Goal: Transaction & Acquisition: Purchase product/service

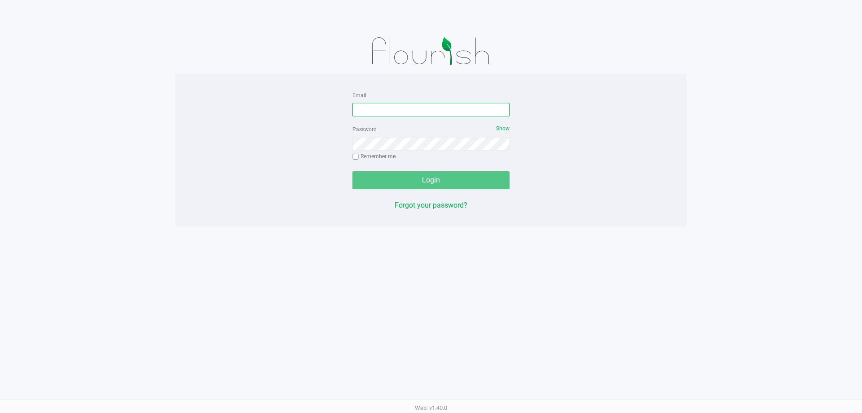
click at [437, 106] on input "Email" at bounding box center [431, 109] width 157 height 13
type input "[EMAIL_ADDRESS][DOMAIN_NAME]"
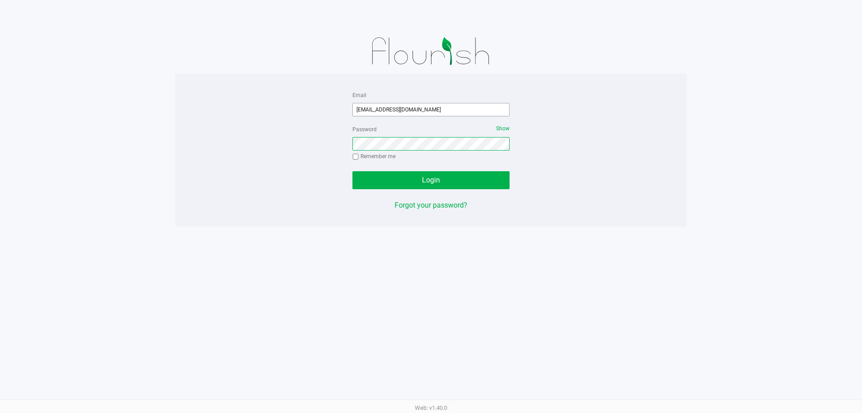
click at [353, 171] on button "Login" at bounding box center [431, 180] width 157 height 18
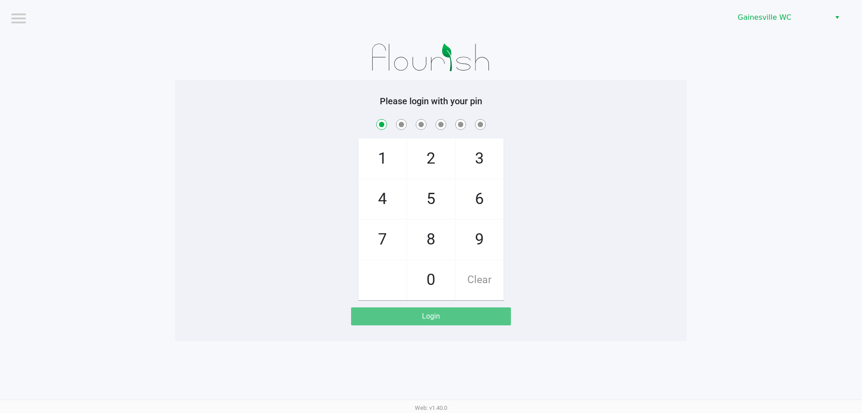
checkbox input "true"
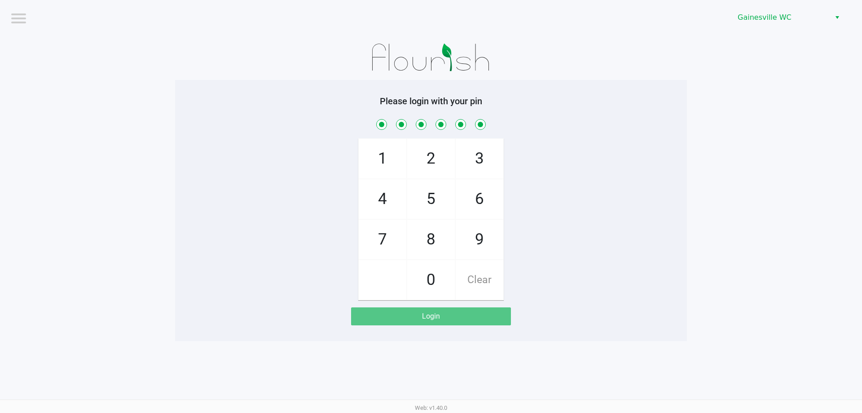
checkbox input "true"
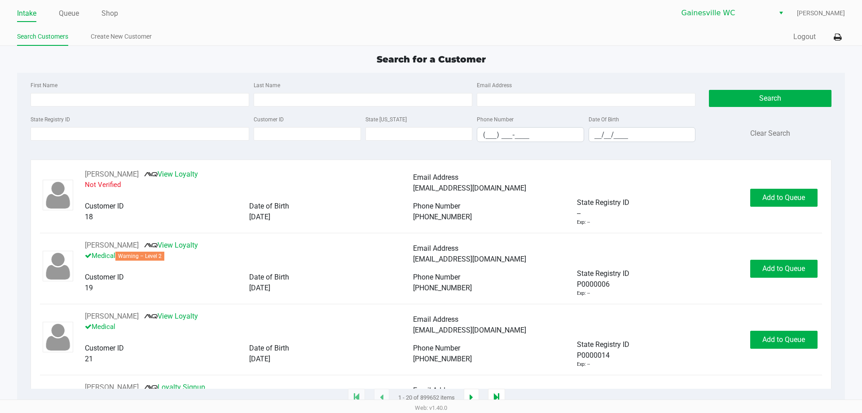
click at [837, 27] on div "Intake Queue Shop [GEOGRAPHIC_DATA] WC [PERSON_NAME] Search Customers Create Ne…" at bounding box center [431, 23] width 862 height 46
click at [837, 31] on button at bounding box center [837, 37] width 15 height 17
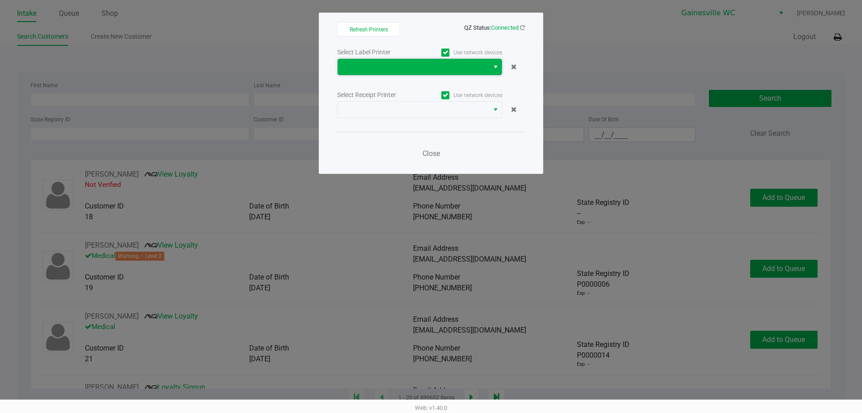
click at [422, 69] on span at bounding box center [413, 67] width 141 height 11
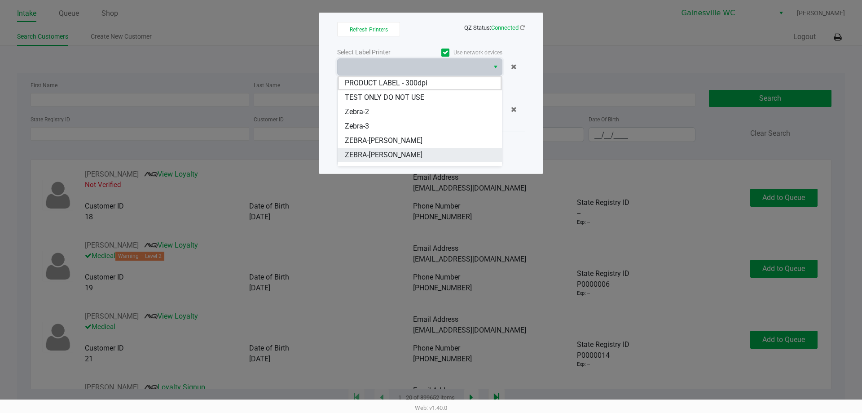
click at [399, 150] on span "ZEBRA-[PERSON_NAME]" at bounding box center [384, 155] width 78 height 11
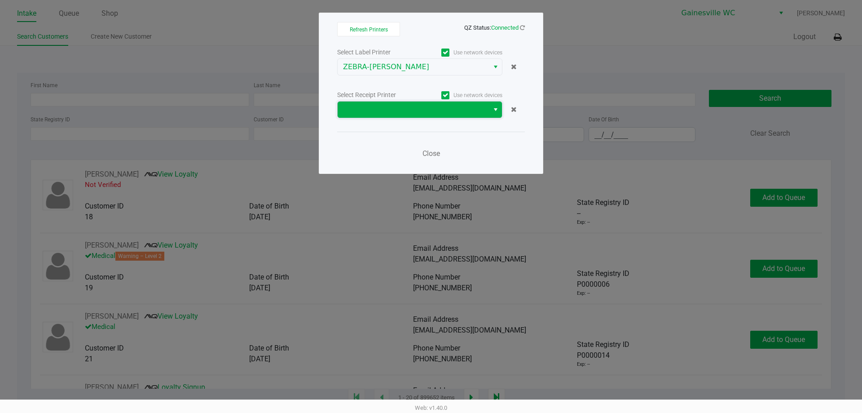
click at [406, 105] on span at bounding box center [413, 109] width 141 height 11
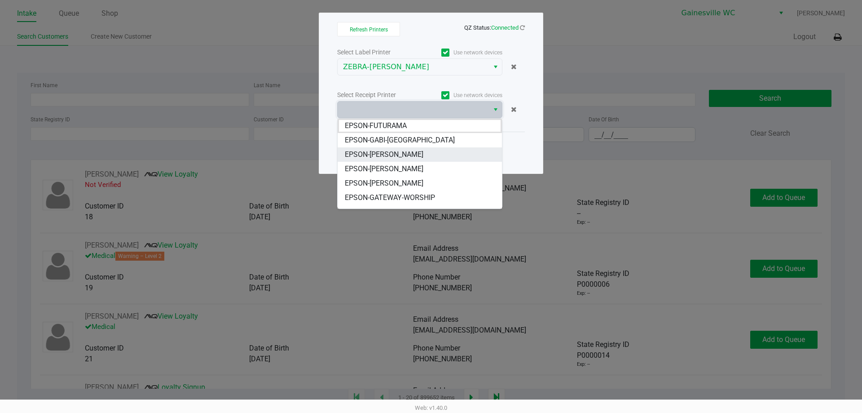
click at [410, 153] on span "EPSON-[PERSON_NAME]" at bounding box center [384, 154] width 79 height 11
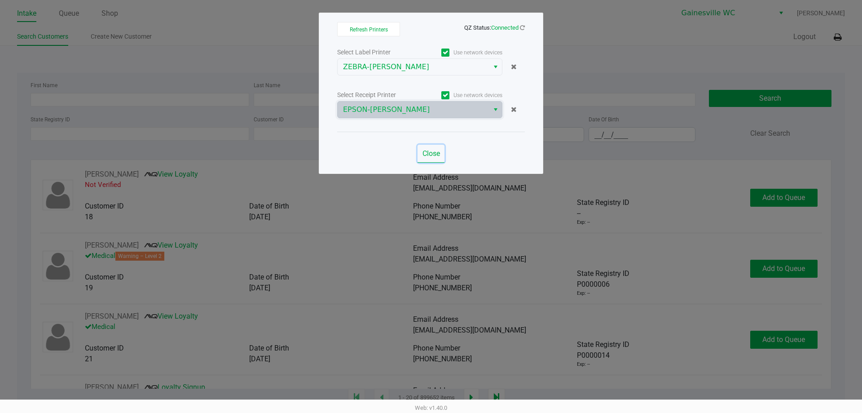
click at [428, 154] on span "Close" at bounding box center [432, 153] width 18 height 9
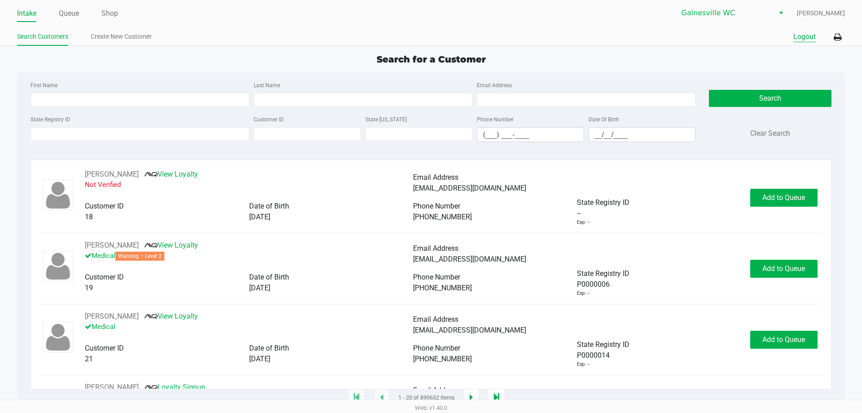
click at [795, 41] on button "Logout" at bounding box center [805, 36] width 22 height 11
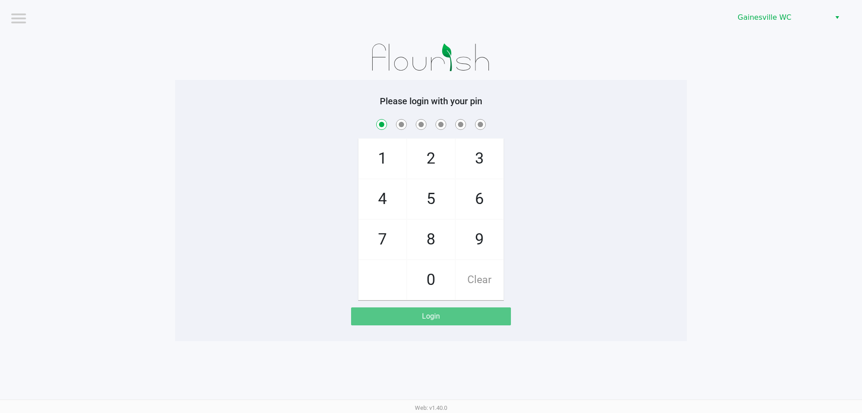
checkbox input "true"
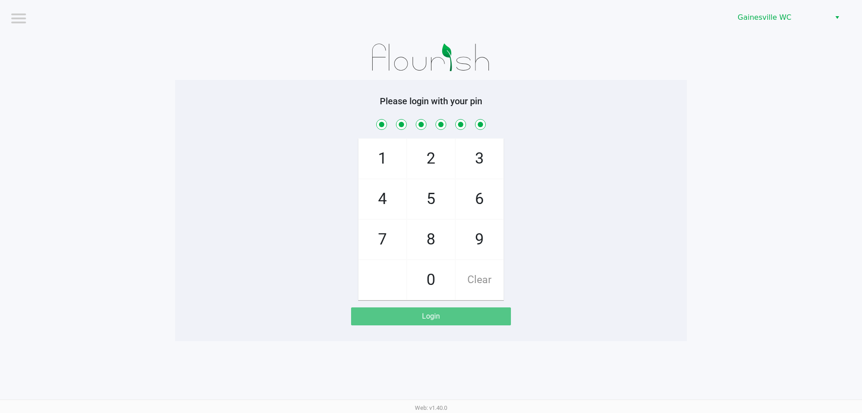
checkbox input "true"
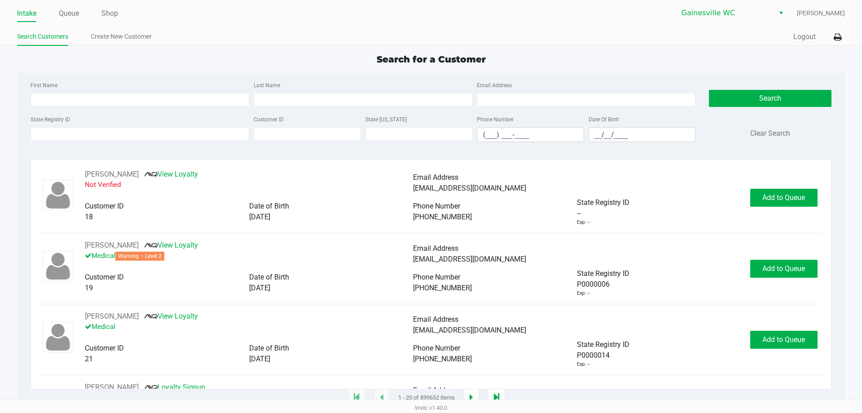
click at [100, 14] on ul "Intake Queue Shop" at bounding box center [224, 13] width 414 height 15
click at [108, 12] on link "Shop" at bounding box center [110, 13] width 17 height 13
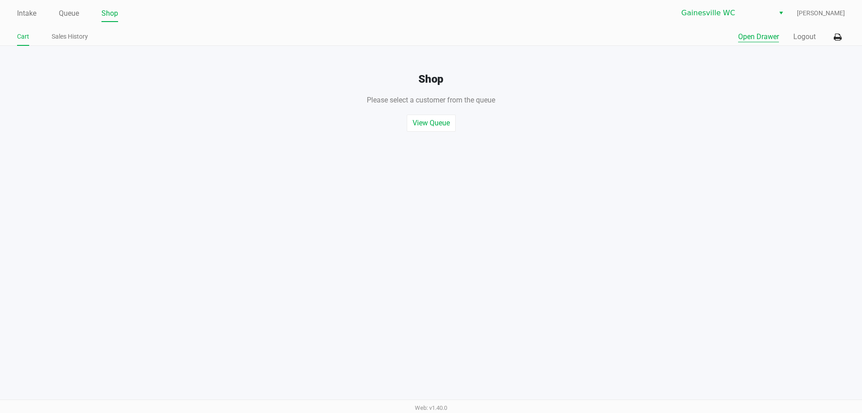
click at [743, 41] on button "Open Drawer" at bounding box center [758, 36] width 41 height 11
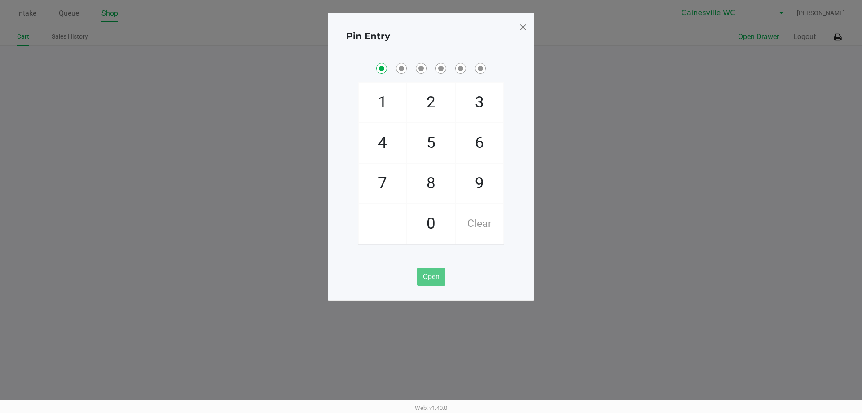
checkbox input "true"
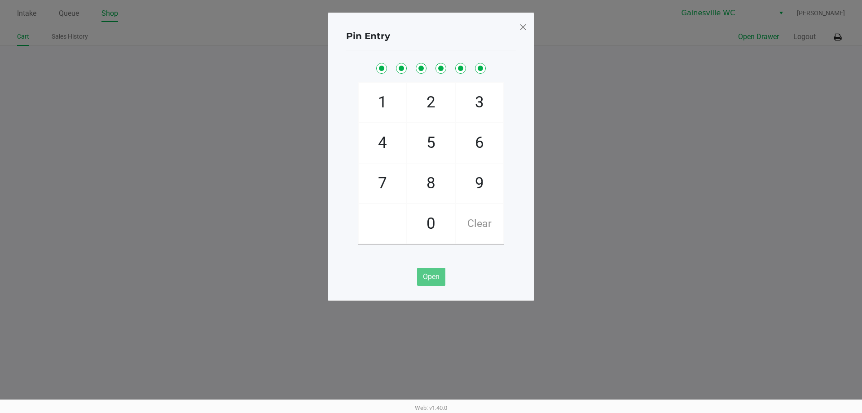
checkbox input "true"
click at [518, 22] on div "Pin Entry 1 4 7 2 5 8 0 3 6 9 Clear Open" at bounding box center [431, 157] width 207 height 288
drag, startPoint x: 526, startPoint y: 27, endPoint x: 709, endPoint y: 8, distance: 184.3
click at [527, 27] on span at bounding box center [523, 27] width 8 height 14
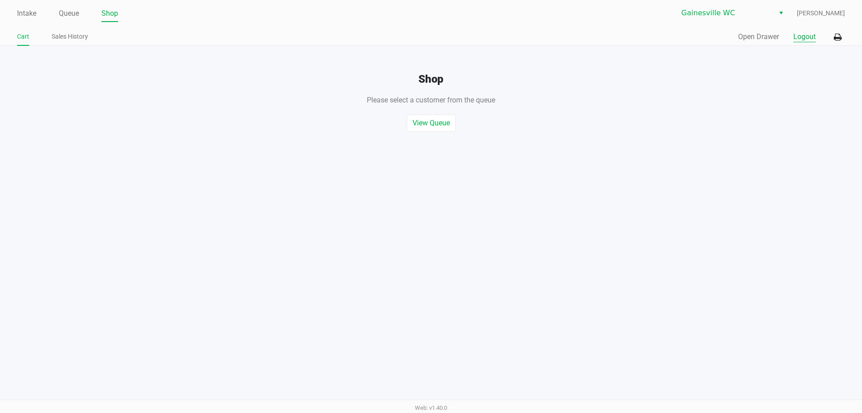
click at [808, 36] on button "Logout" at bounding box center [805, 36] width 22 height 11
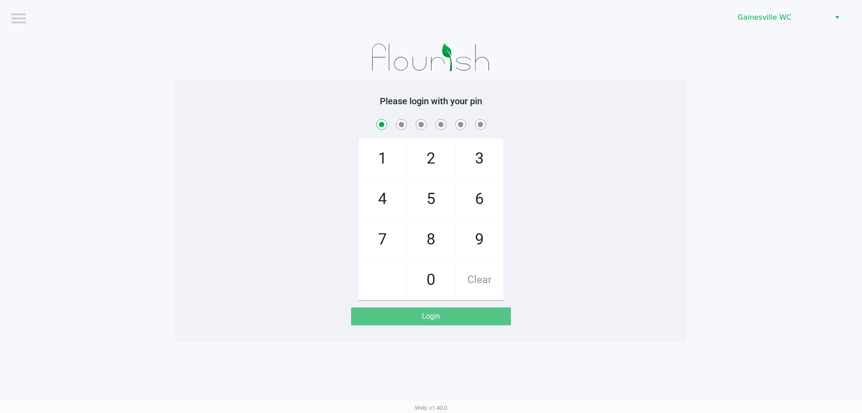
checkbox input "true"
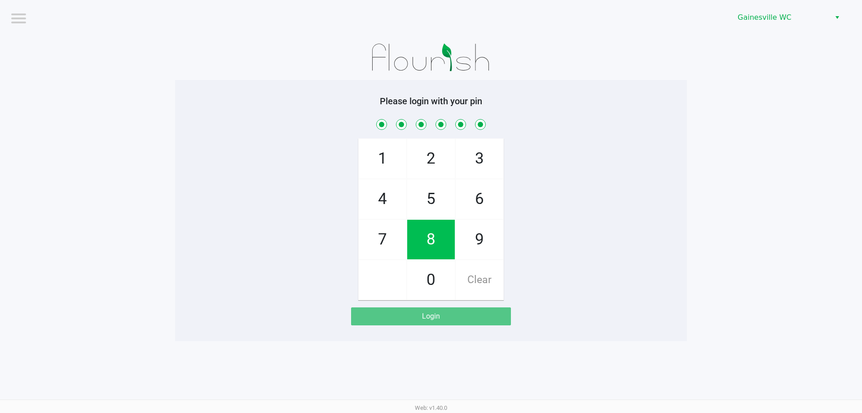
checkbox input "true"
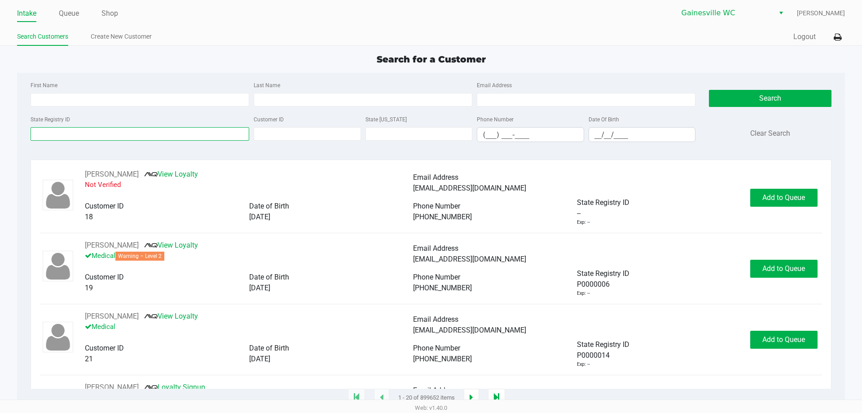
click at [179, 140] on input "State Registry ID" at bounding box center [140, 133] width 219 height 13
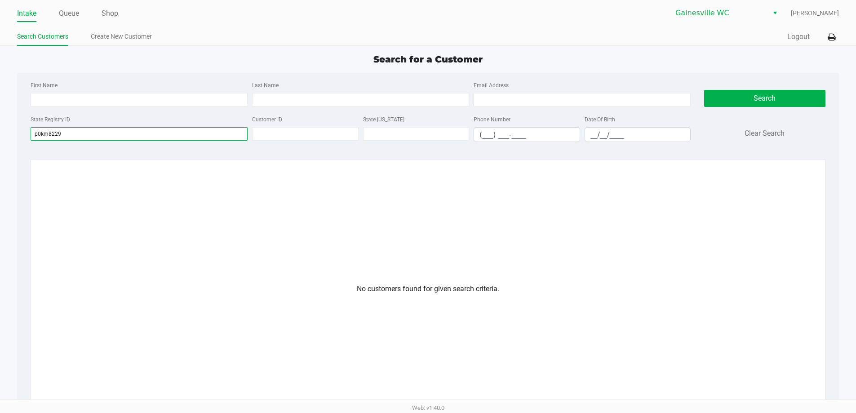
click at [155, 133] on input "p0km8229" at bounding box center [139, 133] width 217 height 13
type input "p0km8229"
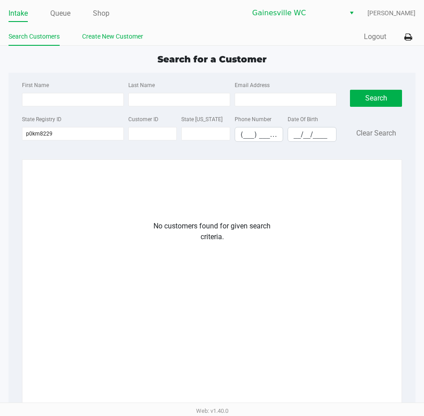
click at [132, 41] on link "Create New Customer" at bounding box center [112, 36] width 61 height 11
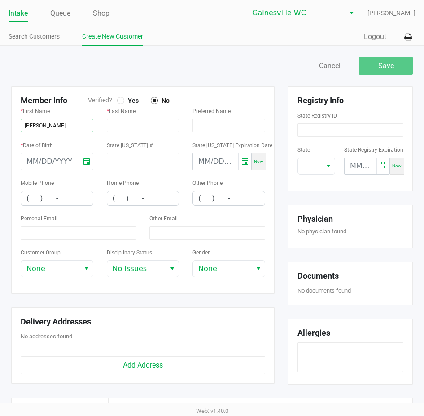
type input "[PERSON_NAME]"
click at [120, 102] on div at bounding box center [121, 101] width 4 height 4
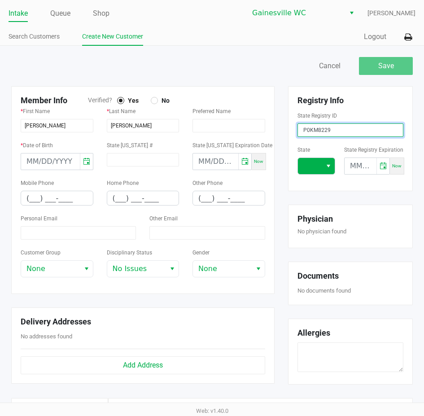
type input "P0KM8229"
click at [305, 169] on span at bounding box center [310, 166] width 13 height 11
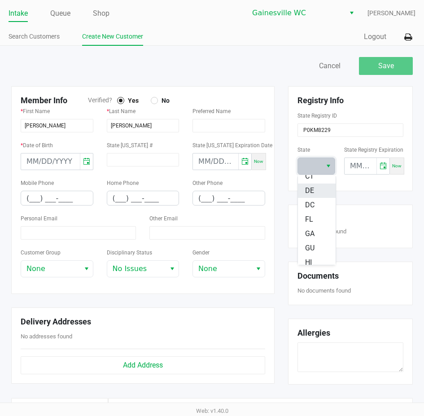
scroll to position [135, 0]
click at [313, 191] on span "FL" at bounding box center [309, 191] width 8 height 11
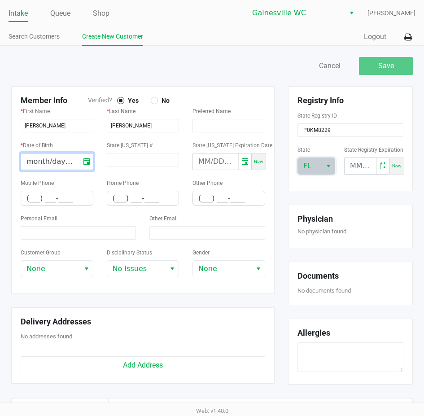
click at [26, 164] on input "month/day/year" at bounding box center [50, 162] width 59 height 16
type input "[DATE]"
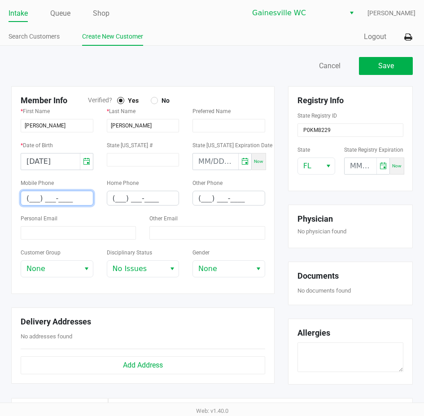
click at [28, 196] on input "(___) ___-____" at bounding box center [57, 198] width 72 height 14
paste input "904) 679-9030"
type input "[PHONE_NUMBER]"
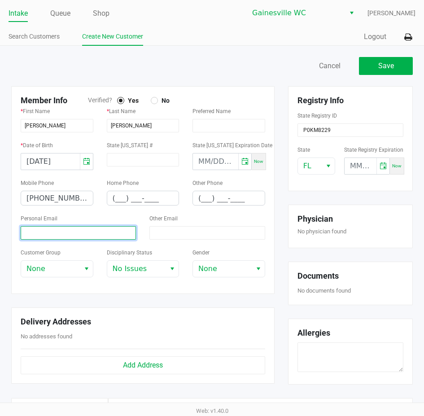
click at [79, 237] on input at bounding box center [78, 232] width 115 height 13
paste input "[EMAIL_ADDRESS][DOMAIN_NAME]"
type input "[EMAIL_ADDRESS][DOMAIN_NAME]"
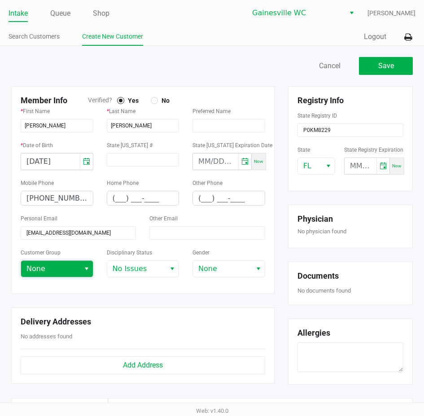
click at [67, 267] on span "None" at bounding box center [50, 269] width 48 height 11
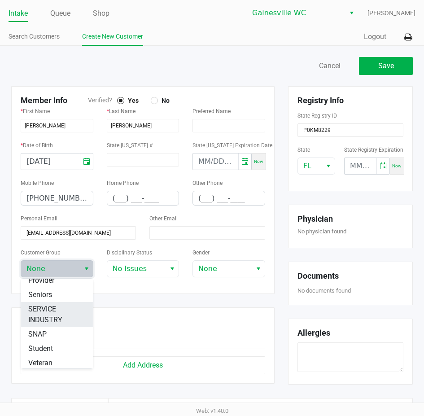
click at [57, 316] on span "SERVICE INDUSTRY" at bounding box center [56, 315] width 57 height 22
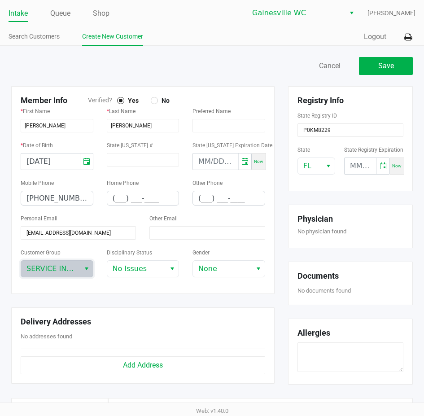
click at [79, 298] on div "Member Info Verified? Yes No * First Name [PERSON_NAME] * Last Name [PERSON_NAM…" at bounding box center [142, 241] width 277 height 311
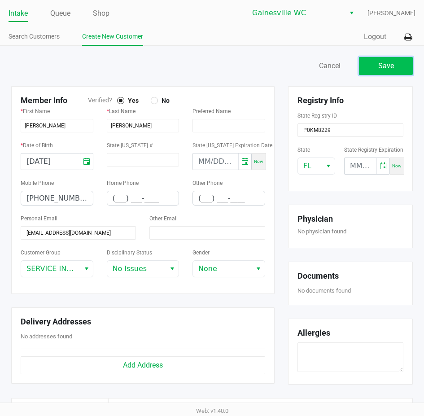
click at [390, 67] on span "Save" at bounding box center [387, 66] width 16 height 9
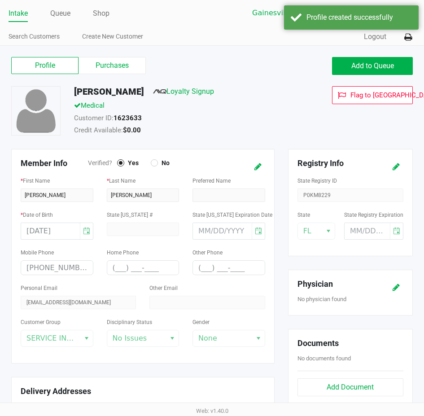
type input "---"
type input "( __) ___-____"
type input "---"
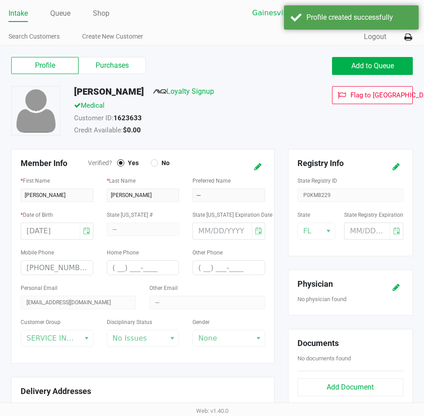
click at [178, 85] on div "Profile Purchases Add to Queue" at bounding box center [211, 70] width 415 height 31
click at [184, 91] on link "Loyalty Signup" at bounding box center [183, 91] width 61 height 9
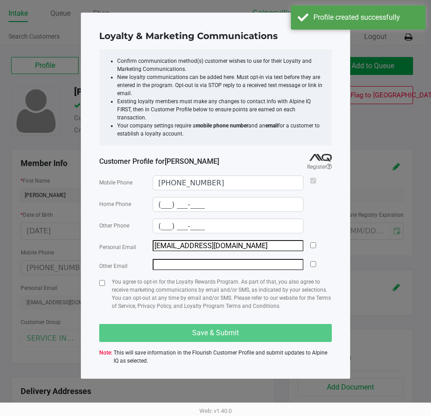
click at [317, 242] on div "Personal Email [EMAIL_ADDRESS][DOMAIN_NAME]" at bounding box center [215, 246] width 233 height 12
click at [311, 243] on input "checkbox" at bounding box center [313, 246] width 6 height 6
checkbox input "true"
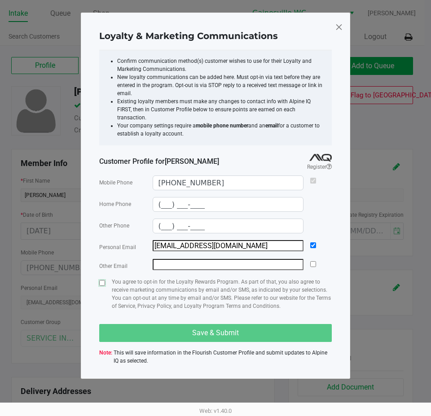
click at [101, 280] on input "checkbox" at bounding box center [102, 283] width 6 height 6
checkbox input "true"
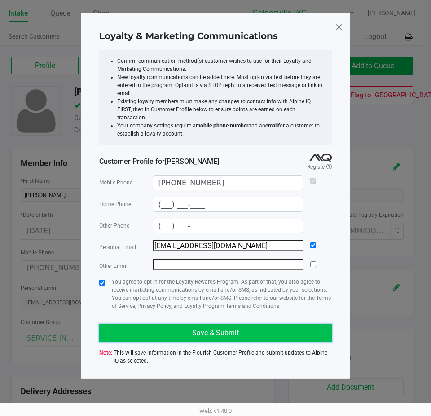
click at [206, 329] on span "Save & Submit" at bounding box center [215, 333] width 47 height 9
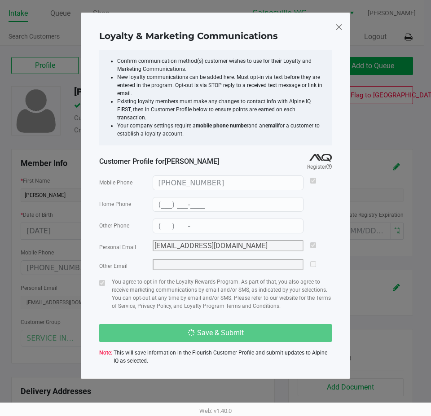
type input "(___) ___-____"
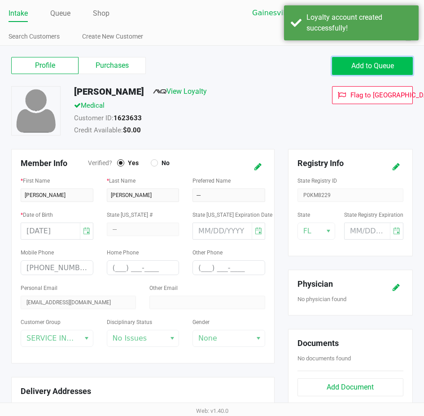
click at [402, 62] on button "Add to Queue" at bounding box center [372, 66] width 81 height 18
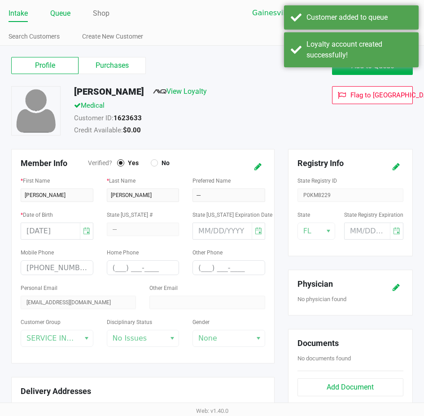
click at [64, 13] on link "Queue" at bounding box center [60, 13] width 20 height 13
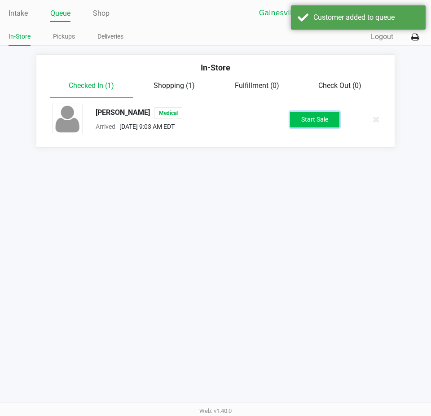
click at [321, 124] on button "Start Sale" at bounding box center [314, 120] width 49 height 16
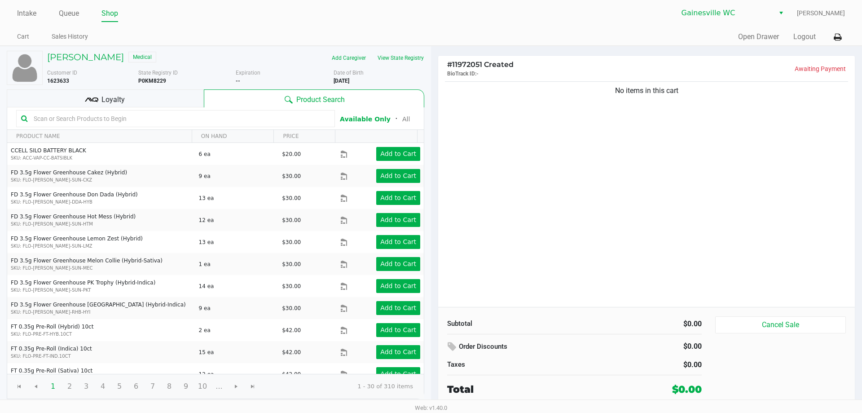
click at [632, 103] on div "No items in this cart" at bounding box center [646, 192] width 417 height 227
click at [537, 153] on div "No items in this cart" at bounding box center [646, 192] width 417 height 227
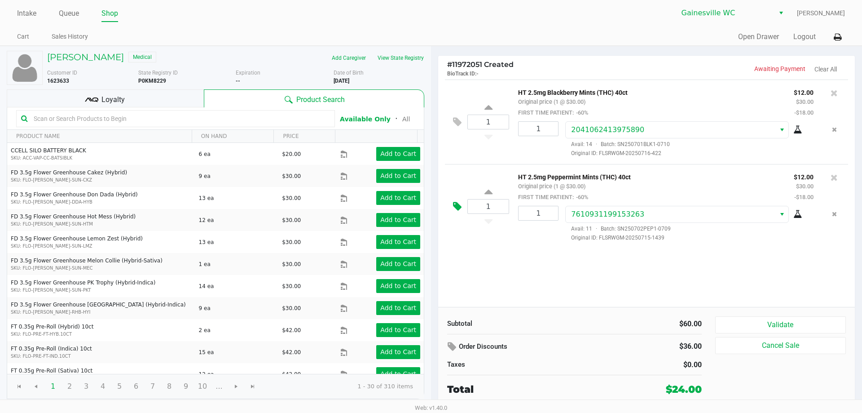
click at [453, 203] on button at bounding box center [460, 207] width 16 height 22
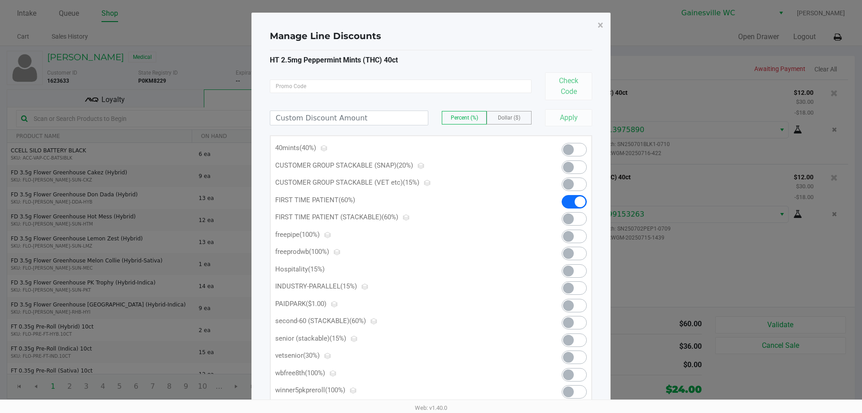
click at [566, 302] on span at bounding box center [568, 305] width 11 height 11
click at [575, 218] on span at bounding box center [574, 218] width 25 height 13
click at [569, 305] on span at bounding box center [568, 305] width 11 height 11
click at [602, 24] on span "×" at bounding box center [601, 25] width 6 height 13
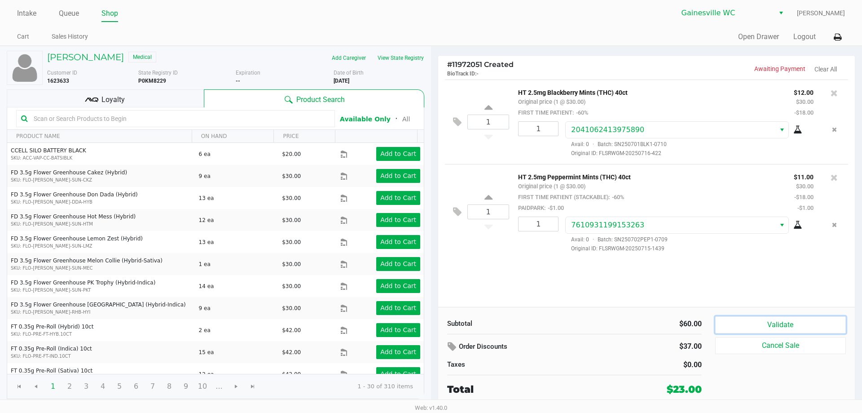
click at [757, 326] on button "Validate" at bounding box center [780, 324] width 131 height 17
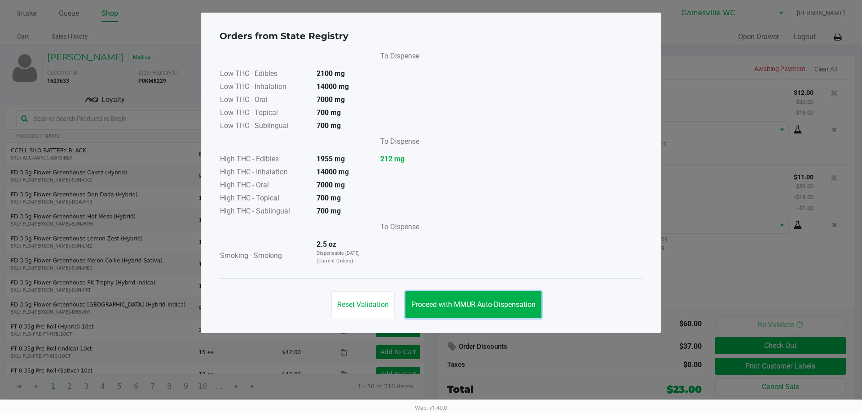
drag, startPoint x: 495, startPoint y: 302, endPoint x: 525, endPoint y: 323, distance: 36.9
click at [494, 303] on span "Proceed with MMUR Auto-Dispensation" at bounding box center [473, 304] width 124 height 9
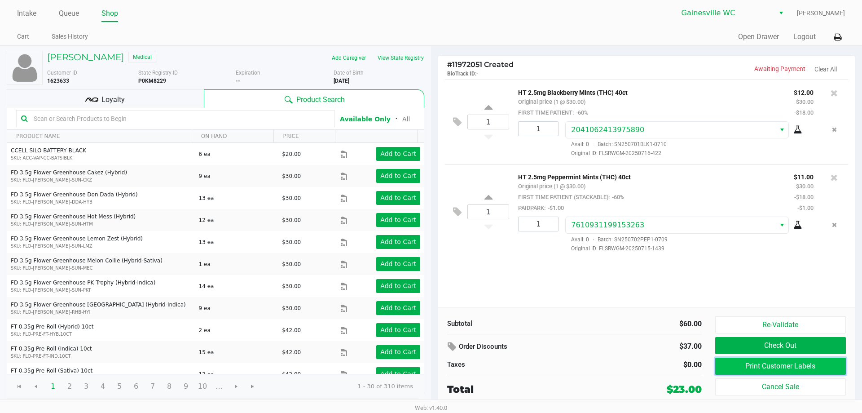
click at [733, 366] on button "Print Customer Labels" at bounding box center [780, 365] width 131 height 17
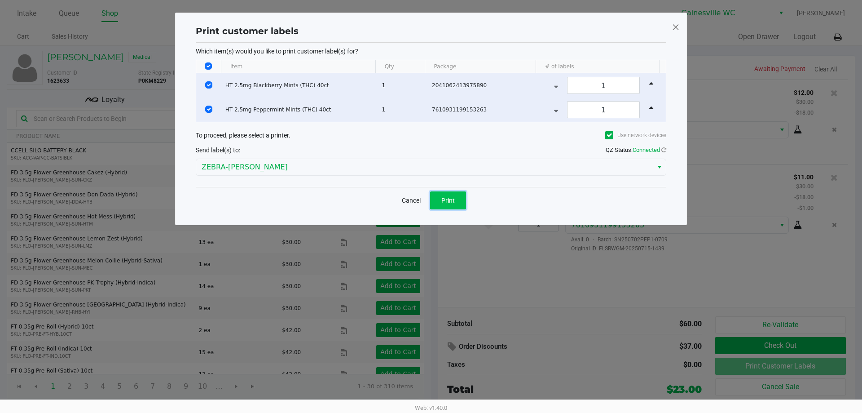
click at [462, 202] on button "Print" at bounding box center [448, 200] width 36 height 18
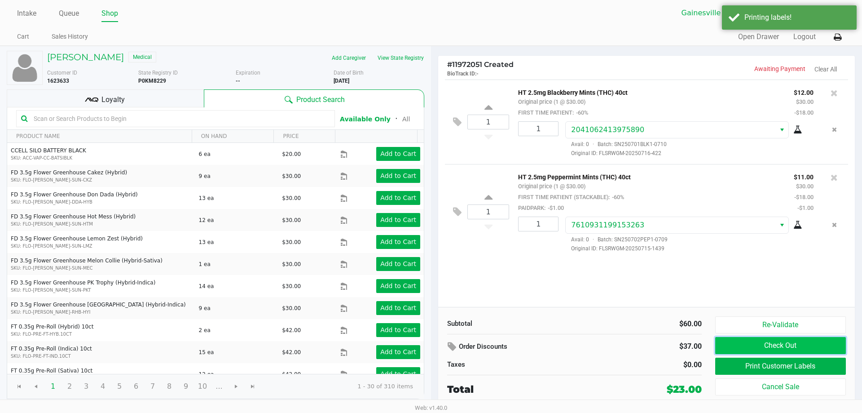
click at [792, 340] on button "Check Out" at bounding box center [780, 345] width 131 height 17
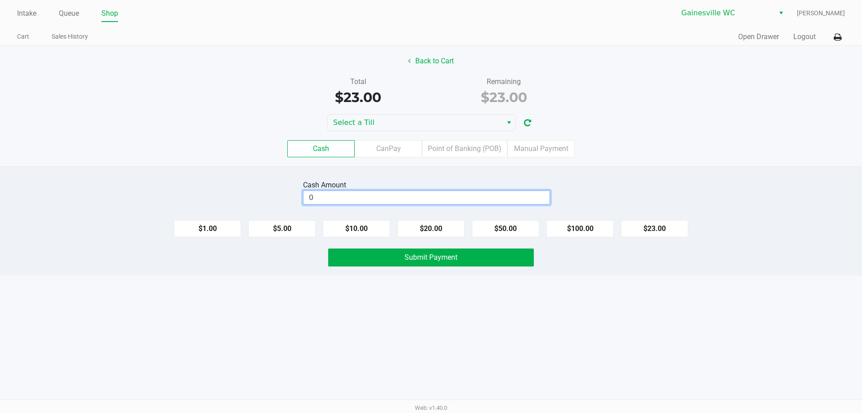
click at [510, 194] on input "0" at bounding box center [427, 197] width 246 height 13
type input "$25.00"
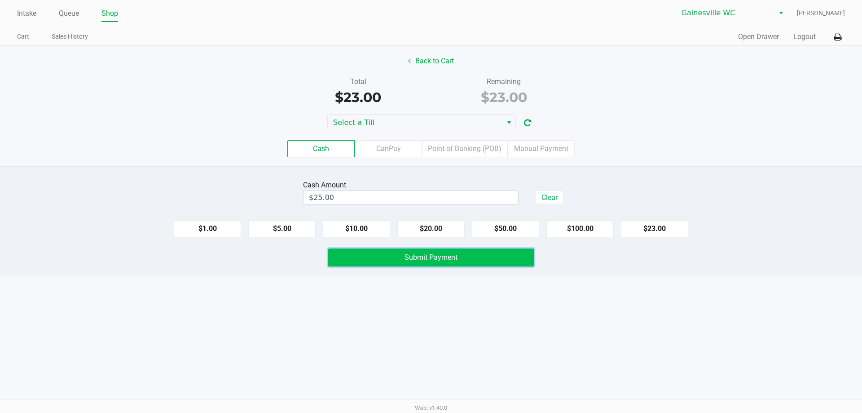
click at [510, 265] on button "Submit Payment" at bounding box center [431, 257] width 206 height 18
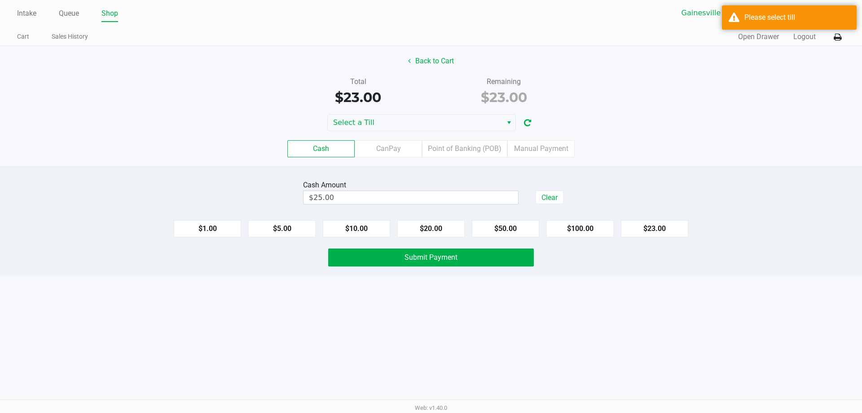
click at [401, 132] on div "Cash CanPay Point of Banking (POB) Manual Payment" at bounding box center [431, 148] width 876 height 35
click at [400, 123] on span "Select a Till" at bounding box center [415, 122] width 164 height 11
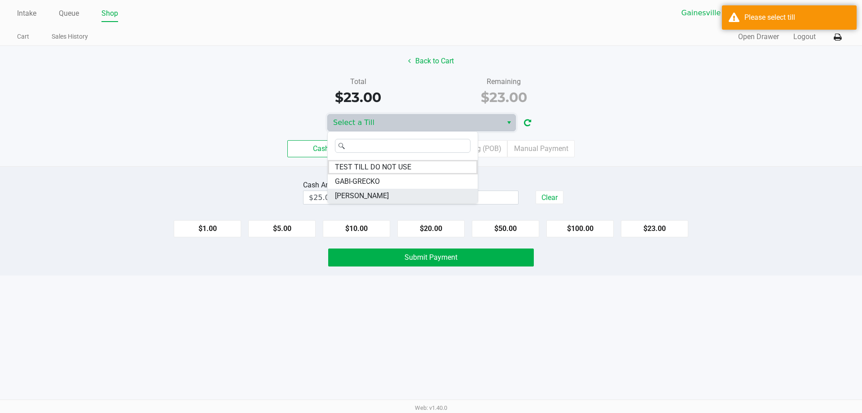
click at [388, 194] on li "[PERSON_NAME]" at bounding box center [403, 196] width 150 height 14
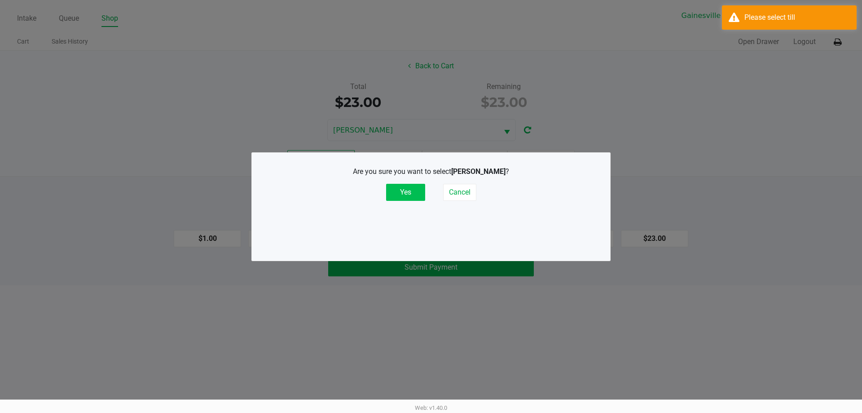
click at [409, 186] on button "Yes" at bounding box center [405, 192] width 39 height 17
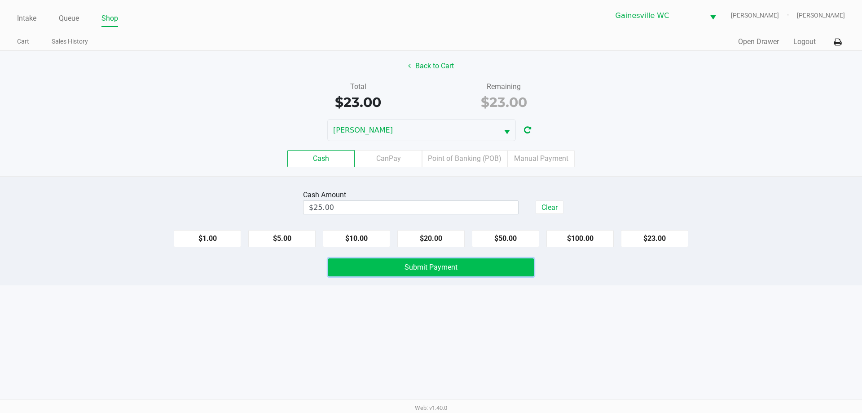
click at [415, 268] on span "Submit Payment" at bounding box center [431, 267] width 53 height 9
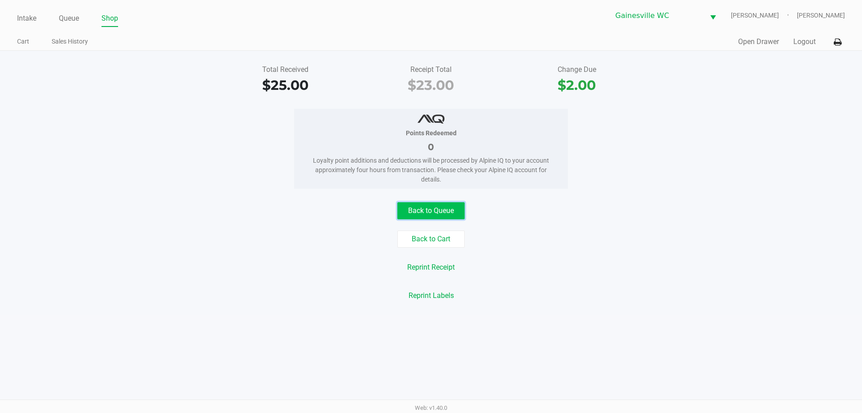
click at [446, 204] on button "Back to Queue" at bounding box center [430, 210] width 67 height 17
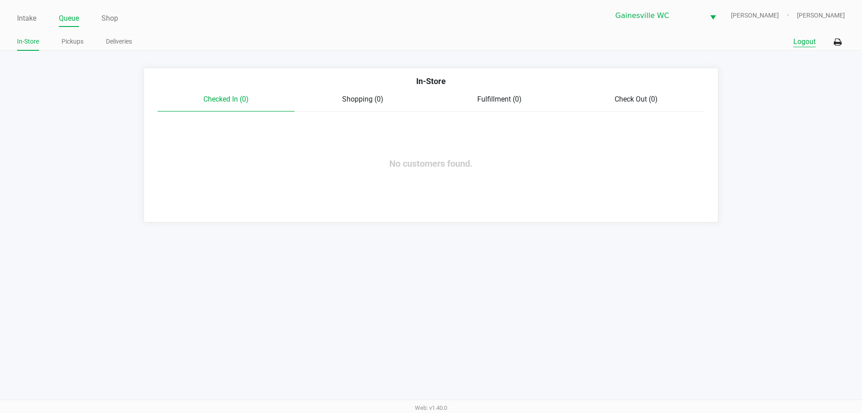
click at [802, 42] on button "Logout" at bounding box center [805, 41] width 22 height 11
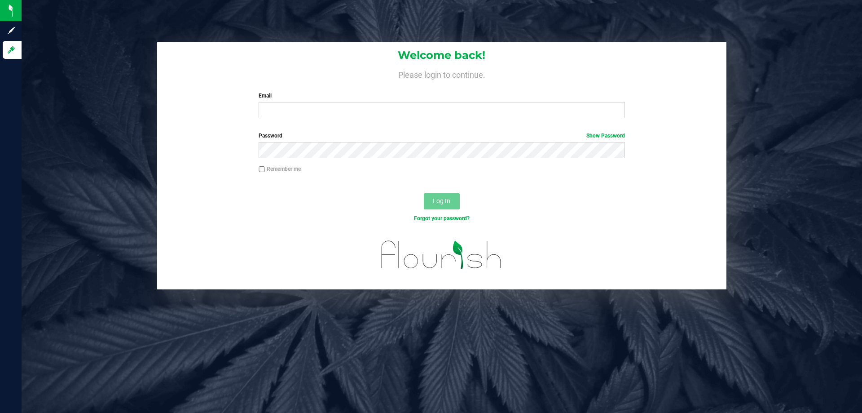
click at [394, 102] on div "Email Required Please format your email correctly." at bounding box center [442, 105] width 380 height 26
click at [396, 110] on input "Email" at bounding box center [442, 110] width 366 height 16
type input "[EMAIL_ADDRESS][DOMAIN_NAME]"
click at [424, 193] on button "Log In" at bounding box center [442, 201] width 36 height 16
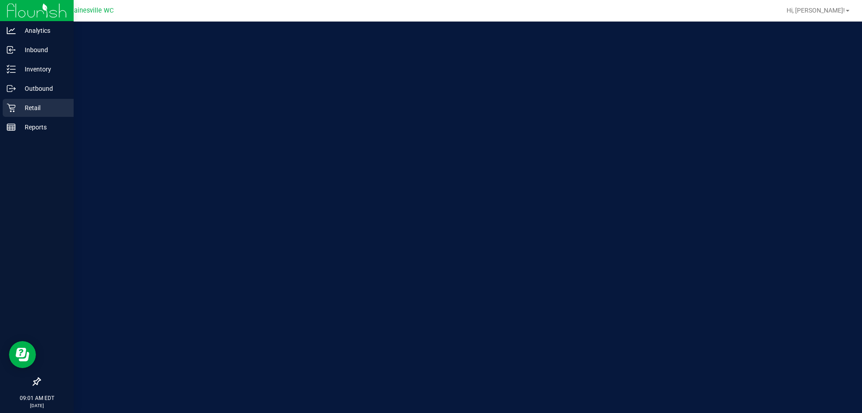
click at [17, 112] on p "Retail" at bounding box center [43, 107] width 54 height 11
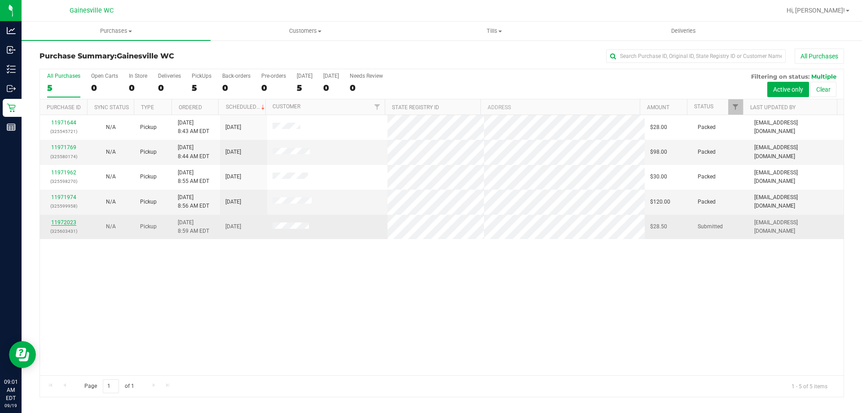
click at [68, 224] on link "11972023" at bounding box center [63, 222] width 25 height 6
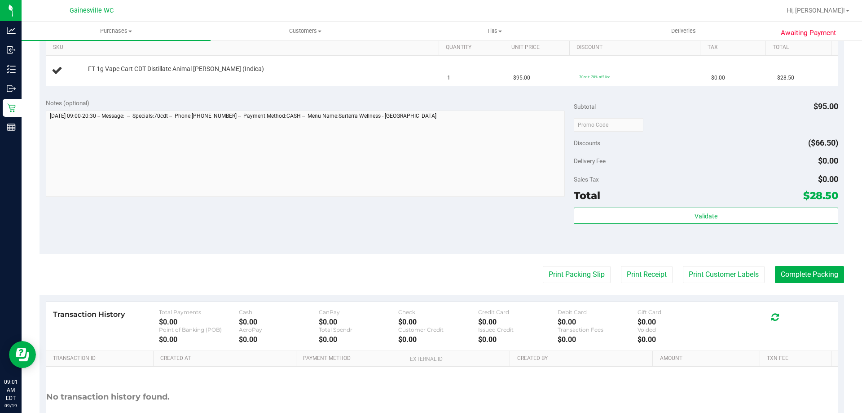
scroll to position [300, 0]
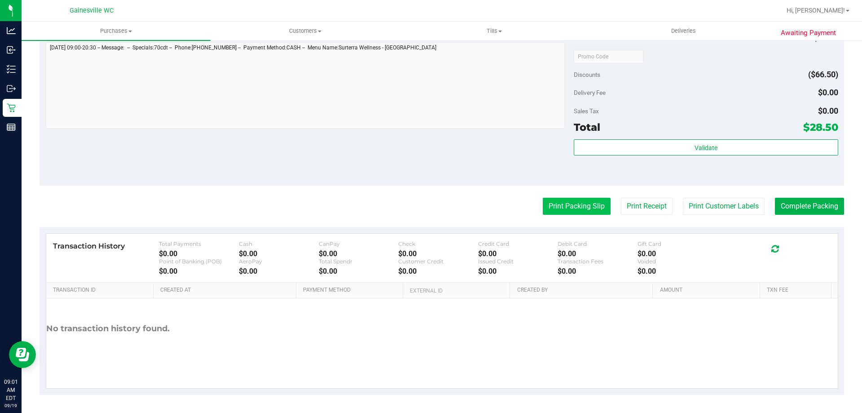
click at [571, 200] on button "Print Packing Slip" at bounding box center [577, 206] width 68 height 17
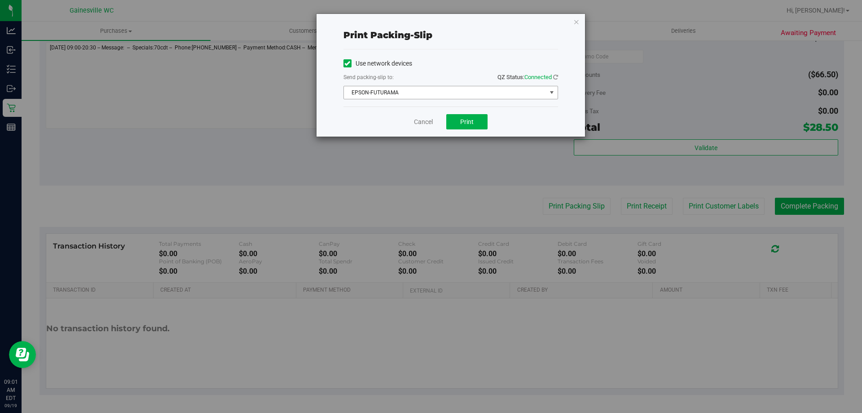
click at [438, 90] on span "EPSON-FUTURAMA" at bounding box center [445, 92] width 203 height 13
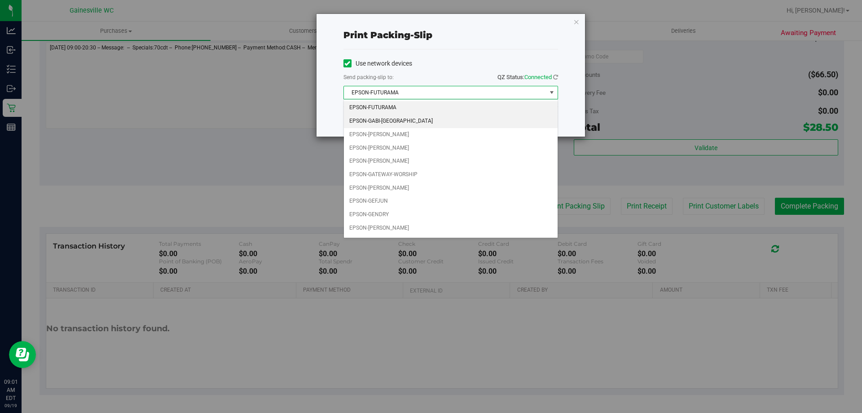
click at [398, 124] on li "EPSON-GABI-[GEOGRAPHIC_DATA]" at bounding box center [451, 121] width 214 height 13
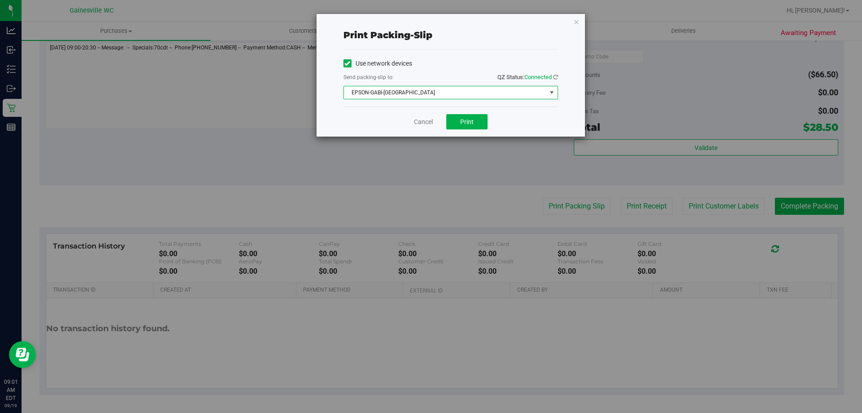
click at [433, 93] on span "EPSON-GABI-[GEOGRAPHIC_DATA]" at bounding box center [445, 92] width 203 height 13
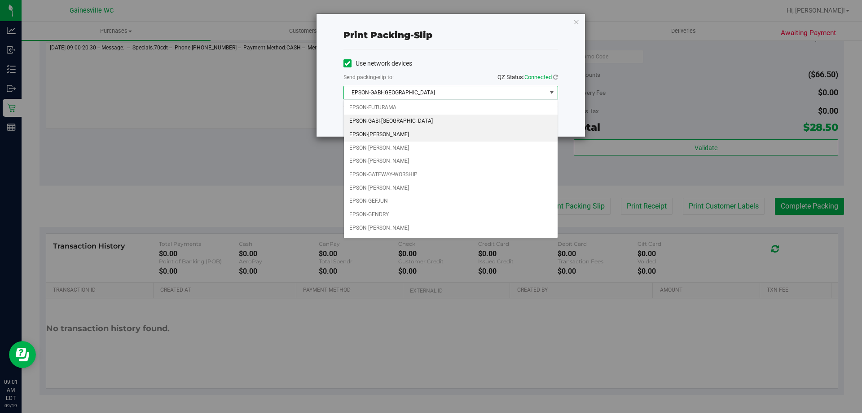
click at [391, 130] on li "EPSON-[PERSON_NAME]" at bounding box center [451, 134] width 214 height 13
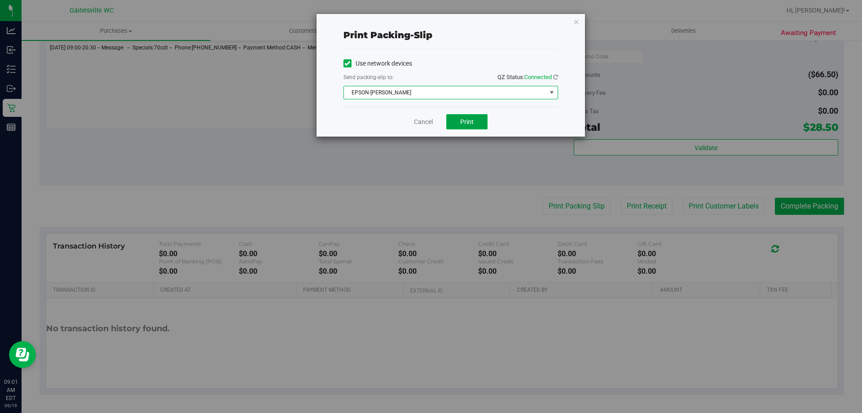
click at [454, 123] on button "Print" at bounding box center [466, 121] width 41 height 15
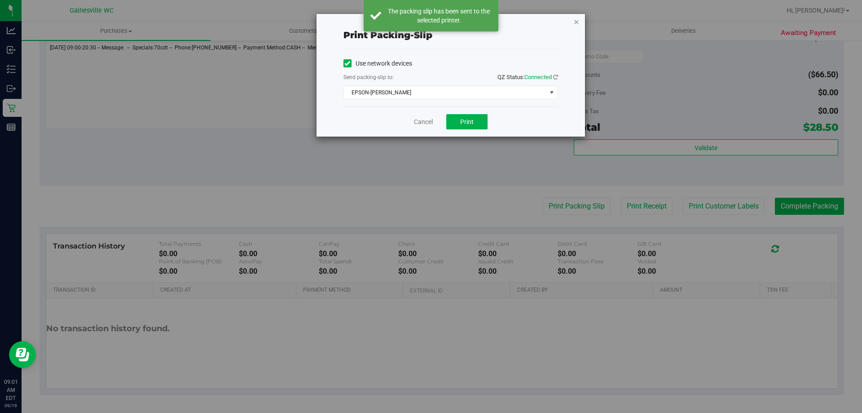
click at [575, 22] on icon "button" at bounding box center [577, 21] width 6 height 11
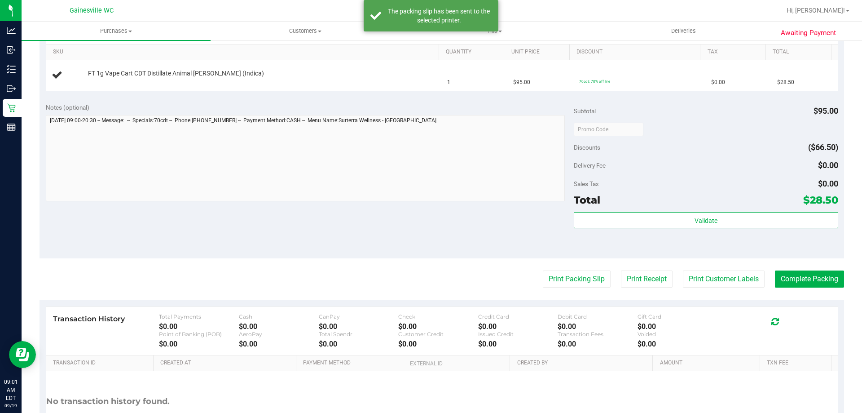
scroll to position [121, 0]
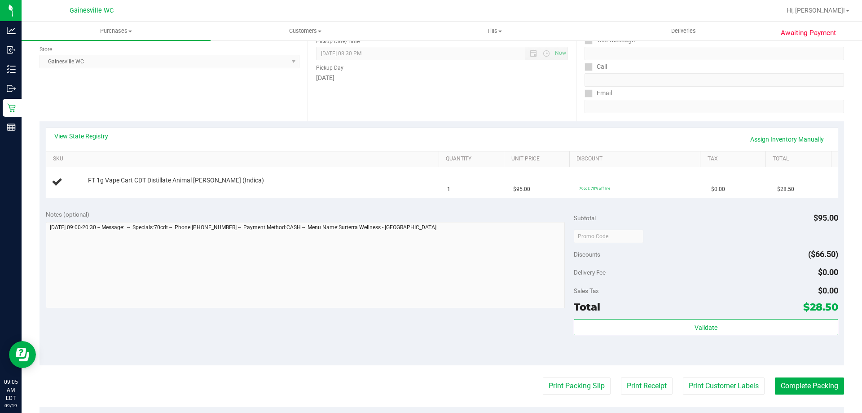
click at [543, 377] on button "Print Packing Slip" at bounding box center [577, 385] width 68 height 17
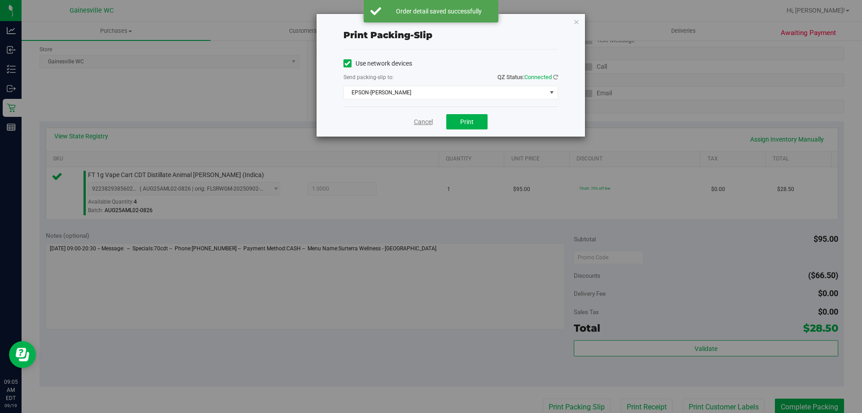
click at [415, 119] on link "Cancel" at bounding box center [423, 121] width 19 height 9
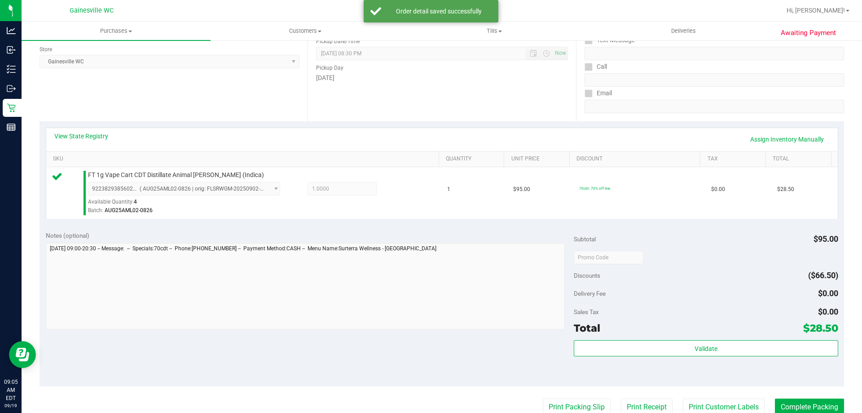
scroll to position [124, 0]
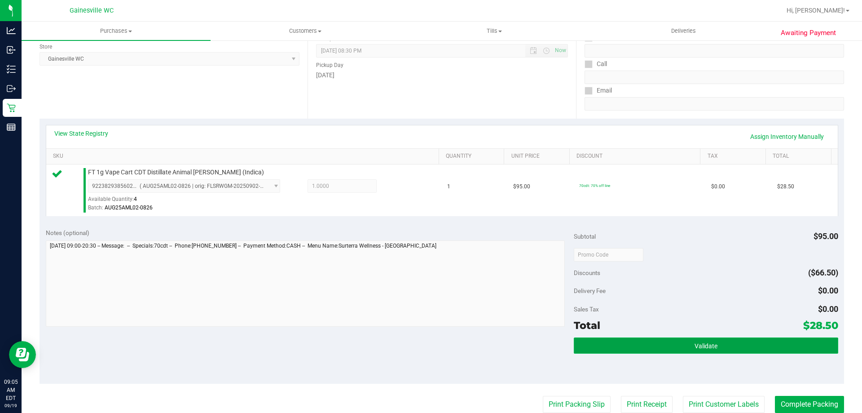
click at [684, 343] on button "Validate" at bounding box center [706, 345] width 264 height 16
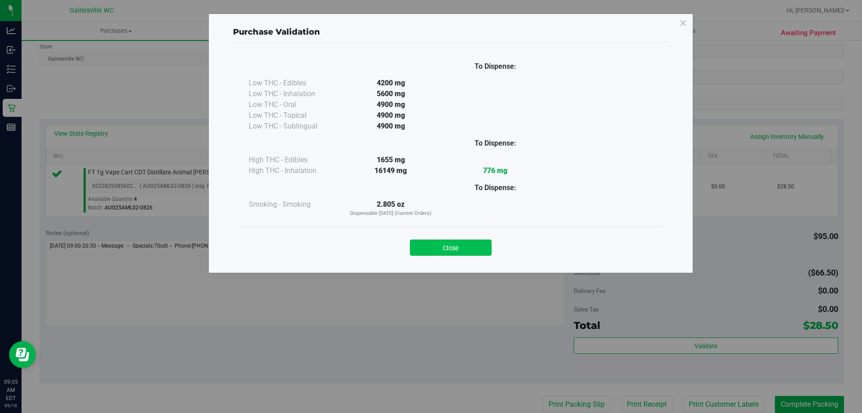
click at [453, 253] on button "Close" at bounding box center [451, 247] width 82 height 16
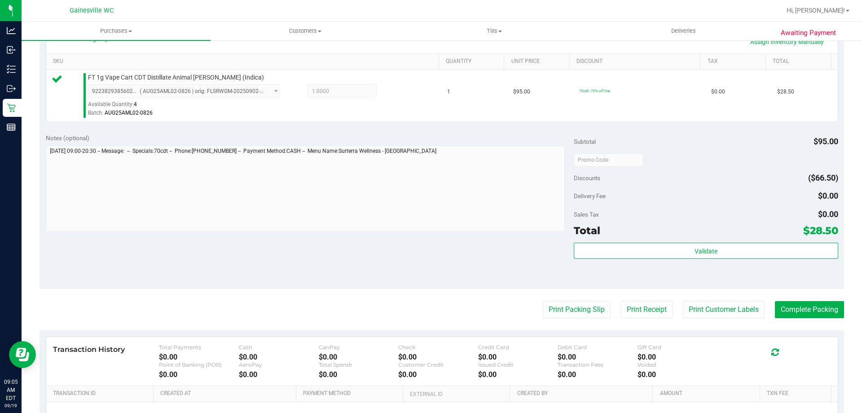
scroll to position [322, 0]
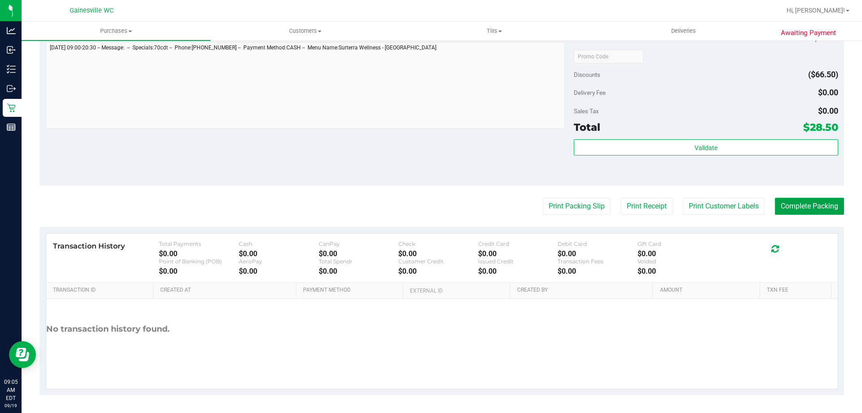
click at [783, 204] on button "Complete Packing" at bounding box center [809, 206] width 69 height 17
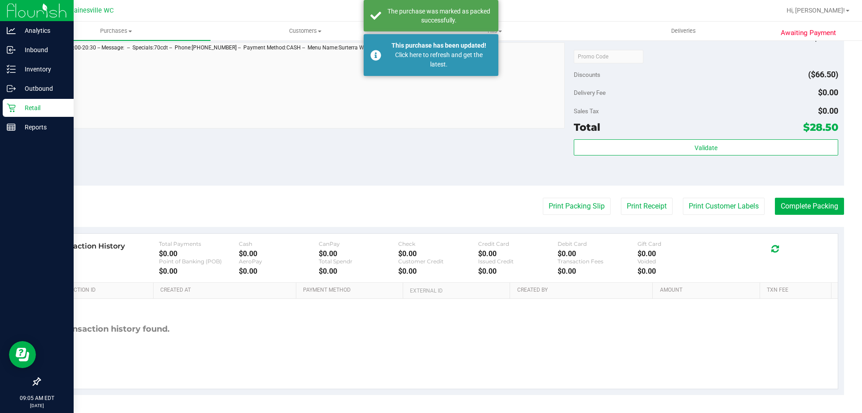
click at [1, 112] on link "Retail" at bounding box center [37, 108] width 74 height 19
